Goal: Transaction & Acquisition: Obtain resource

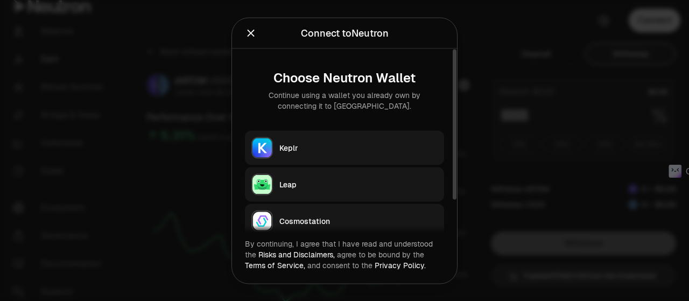
click at [370, 149] on div "Keplr" at bounding box center [358, 147] width 158 height 11
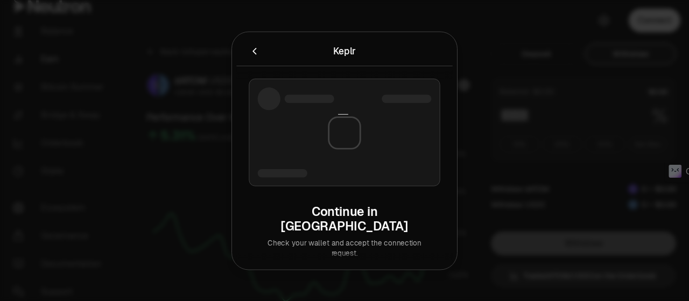
type input "***"
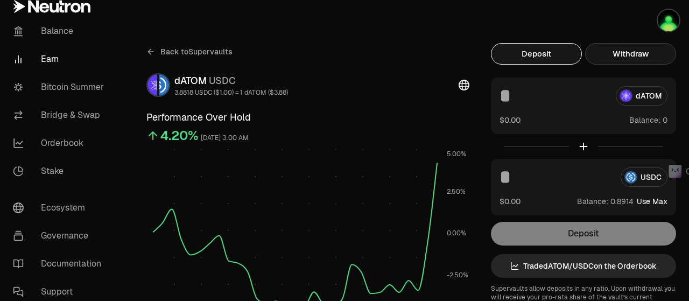
click at [617, 55] on button "Withdraw" at bounding box center [630, 54] width 91 height 22
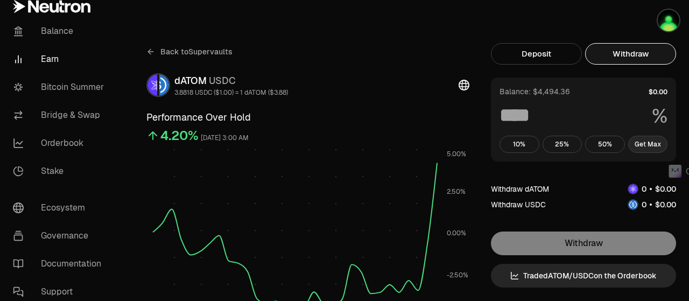
click at [639, 144] on button "Get Max" at bounding box center [648, 144] width 40 height 17
type input "***"
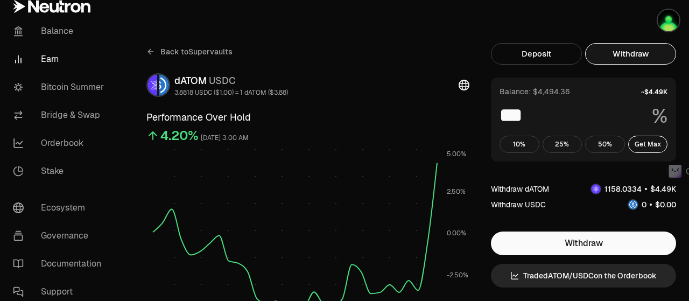
scroll to position [162, 0]
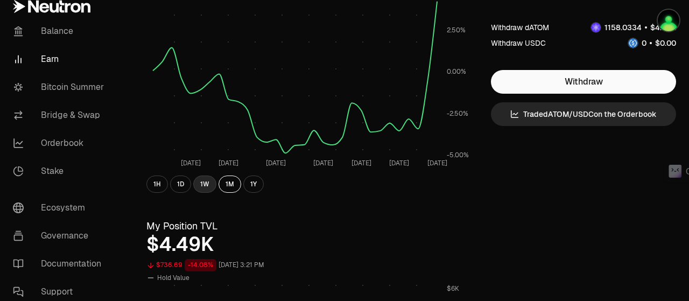
click at [206, 185] on button "1W" at bounding box center [204, 184] width 23 height 17
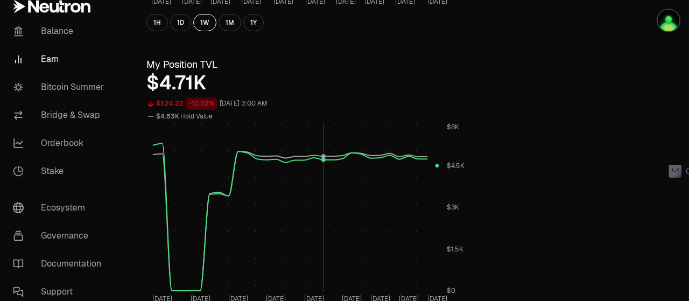
scroll to position [485, 0]
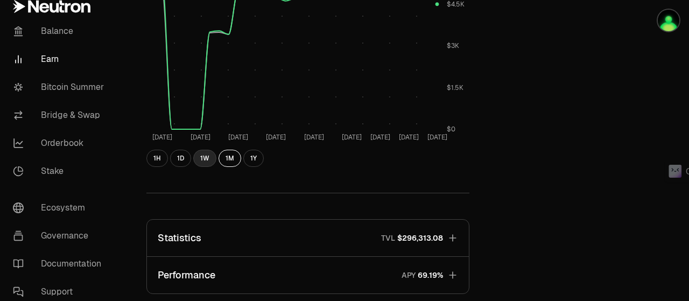
click at [206, 159] on button "1W" at bounding box center [204, 158] width 23 height 17
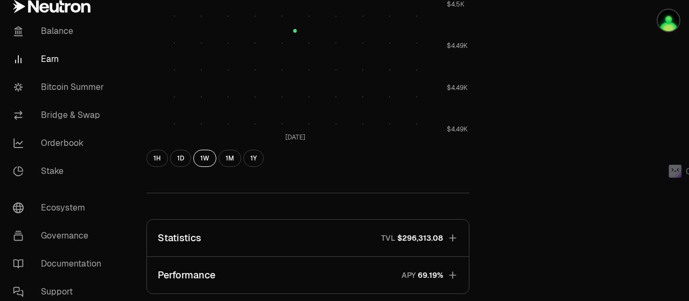
click at [457, 275] on icon "button" at bounding box center [452, 275] width 11 height 11
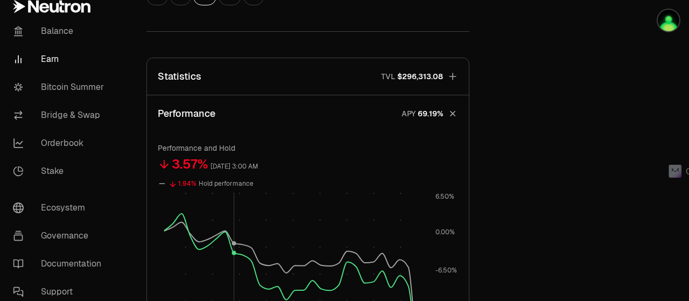
scroll to position [808, 0]
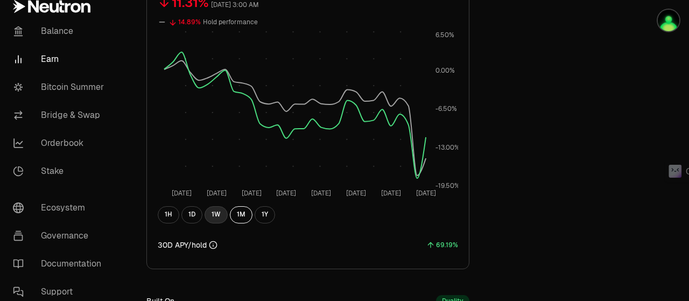
click at [222, 215] on button "1W" at bounding box center [216, 214] width 23 height 17
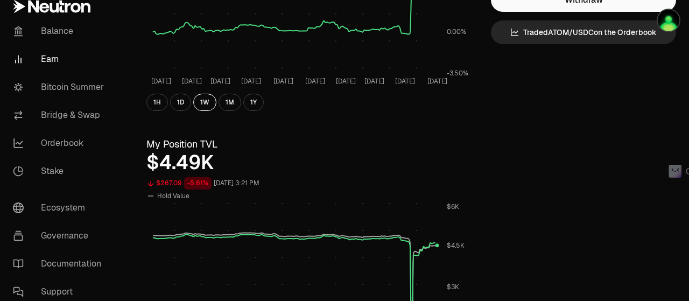
scroll to position [0, 0]
